Goal: Task Accomplishment & Management: Manage account settings

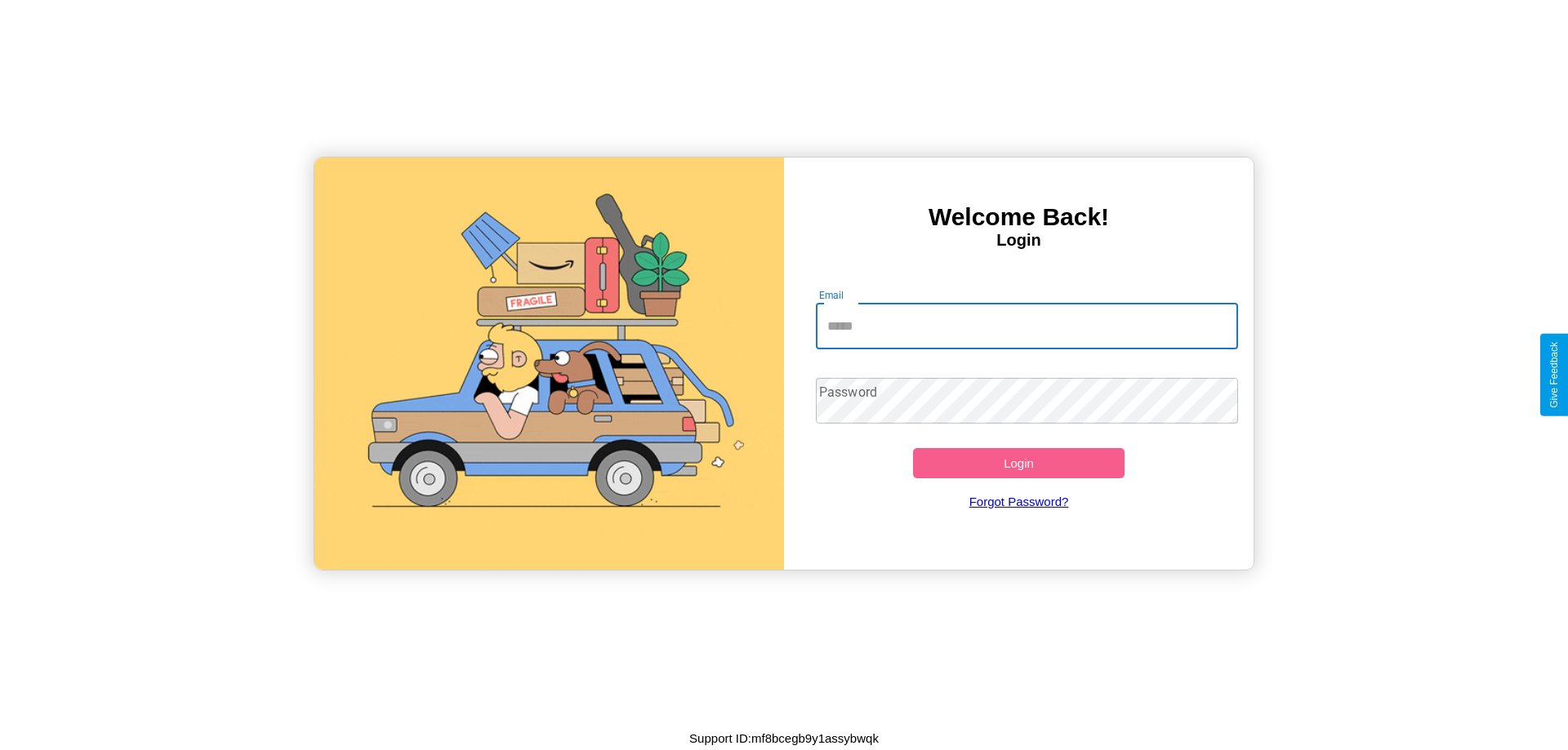
click at [1026, 325] on input "Email" at bounding box center [1027, 326] width 423 height 46
type input "**********"
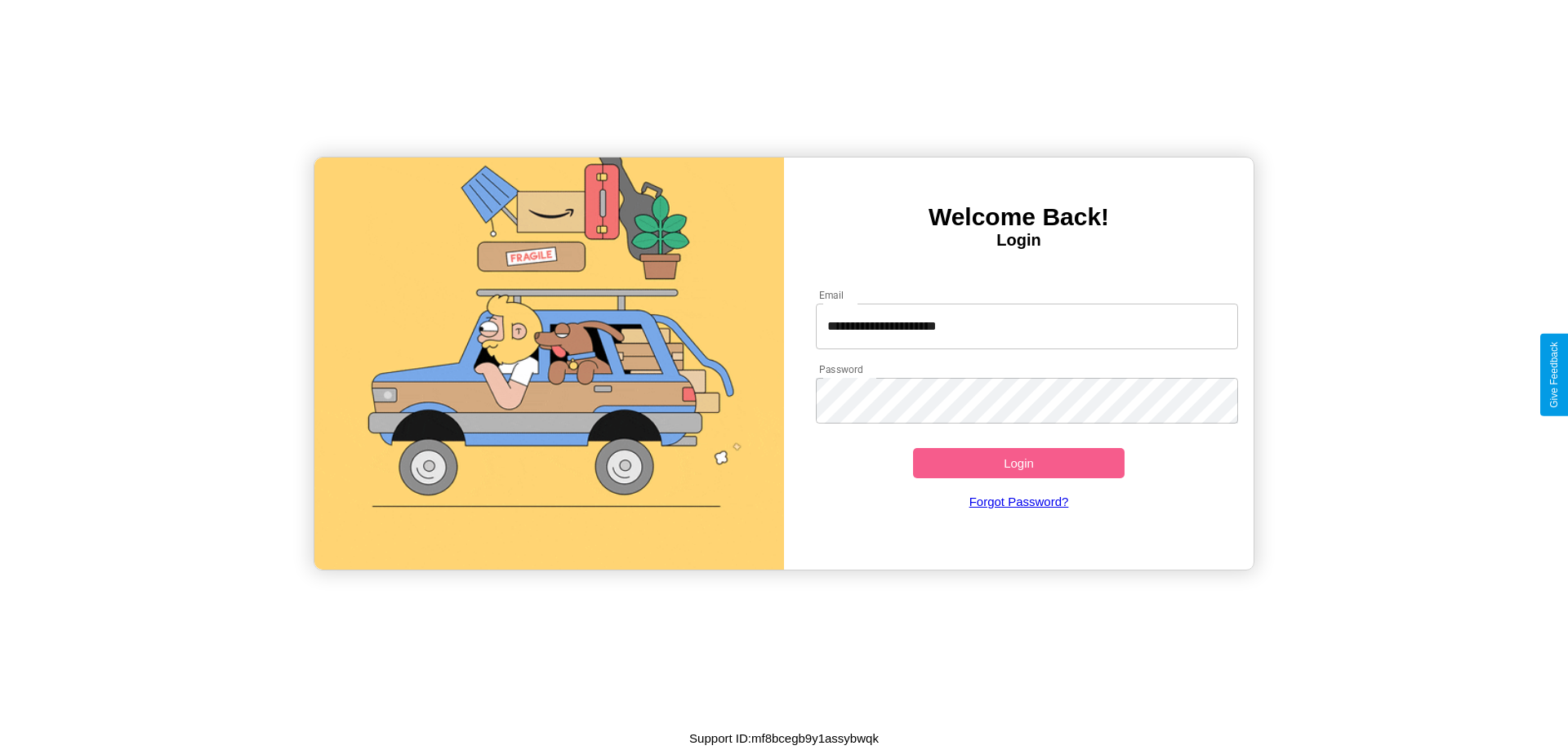
click at [1018, 463] on button "Login" at bounding box center [1018, 463] width 211 height 30
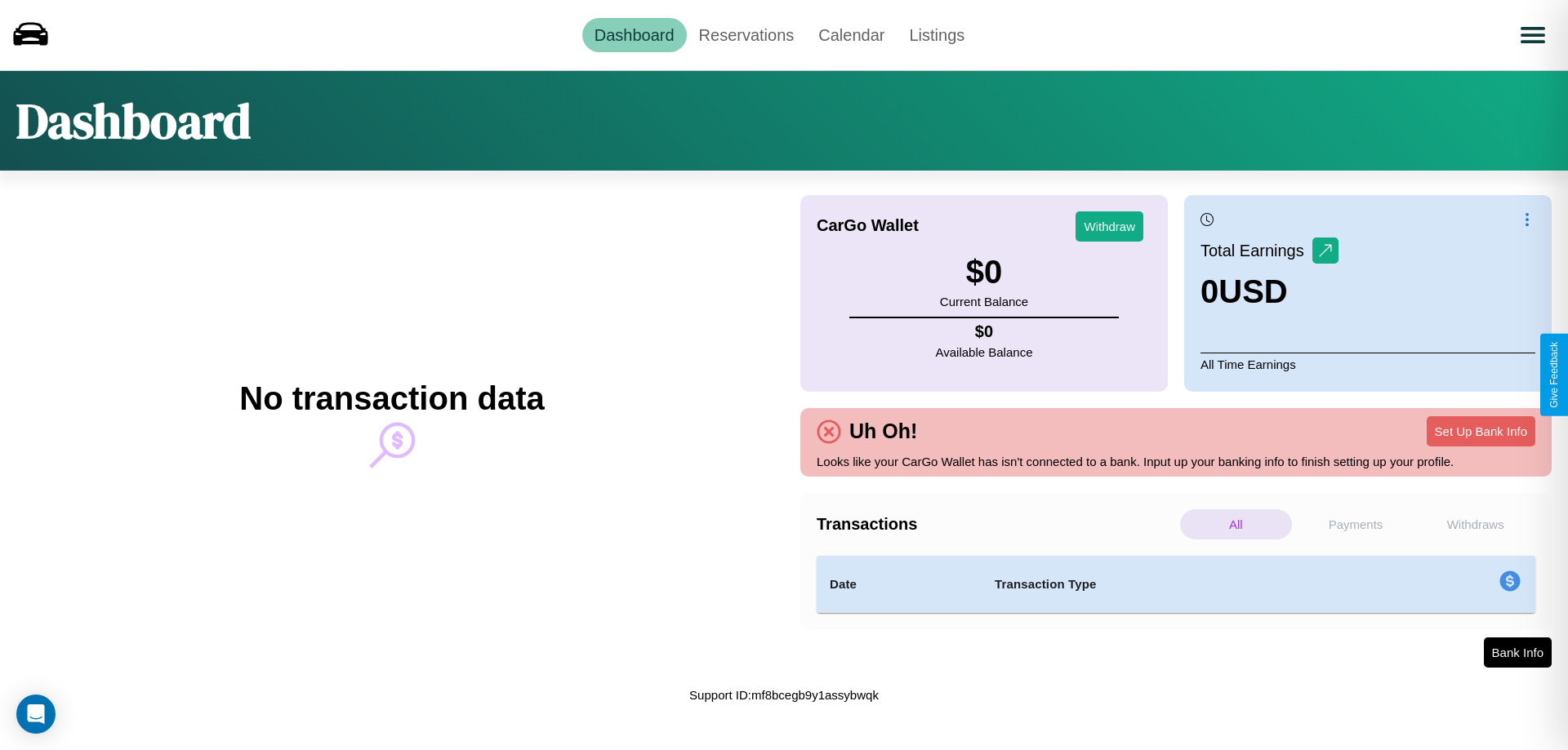
click at [1475, 524] on p "Withdraws" at bounding box center [1475, 524] width 112 height 30
click at [1235, 524] on p "All" at bounding box center [1235, 524] width 112 height 30
click at [1475, 524] on p "Withdraws" at bounding box center [1475, 524] width 112 height 30
click at [746, 35] on link "Reservations" at bounding box center [746, 35] width 120 height 35
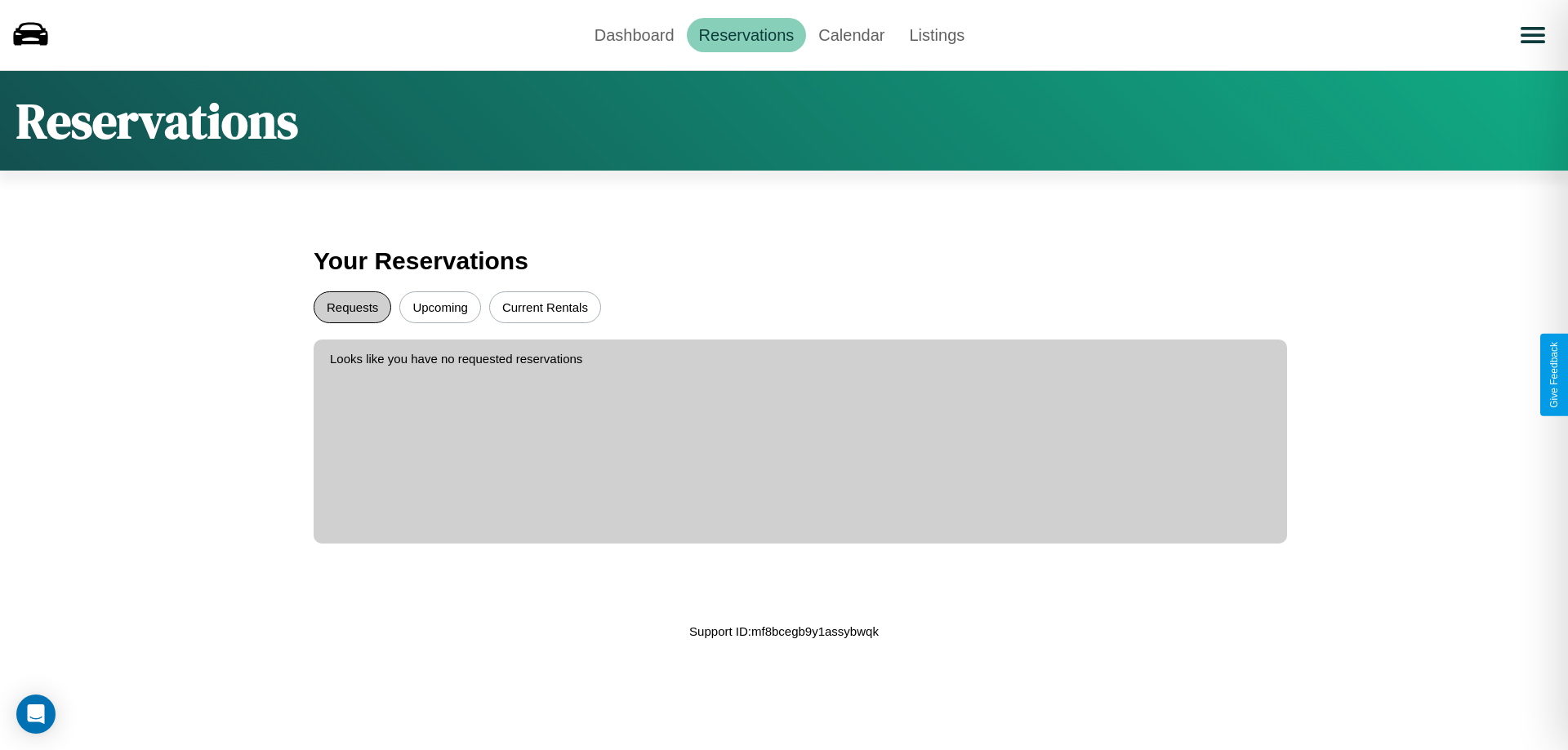
click at [352, 307] on button "Requests" at bounding box center [352, 308] width 77 height 32
click at [545, 307] on button "Current Rentals" at bounding box center [545, 308] width 112 height 32
